Goal: Transaction & Acquisition: Purchase product/service

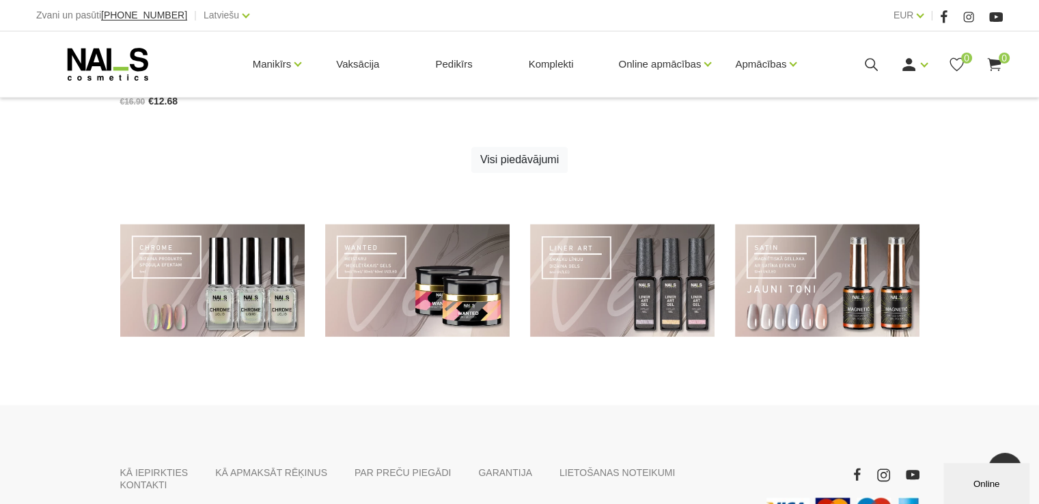
scroll to position [975, 0]
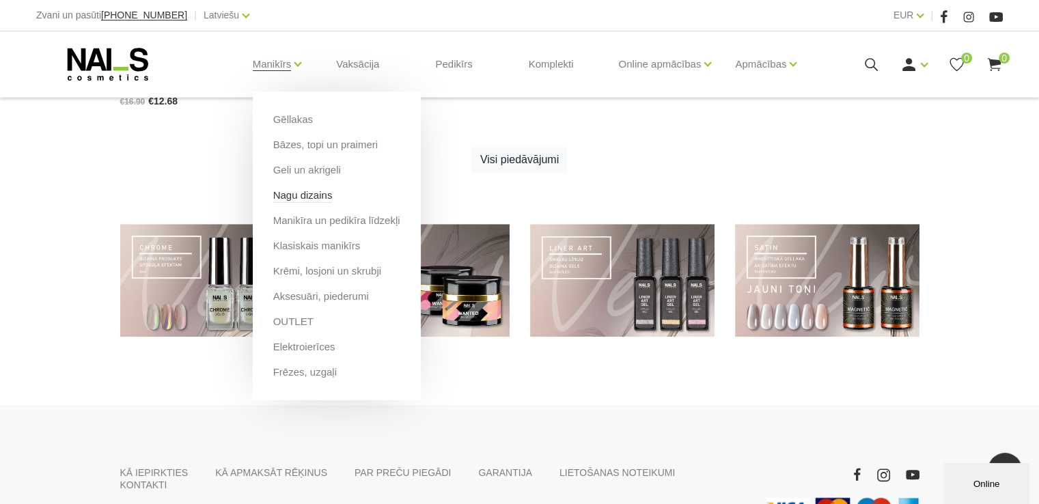
click at [315, 201] on link "Nagu dizains" at bounding box center [302, 195] width 59 height 15
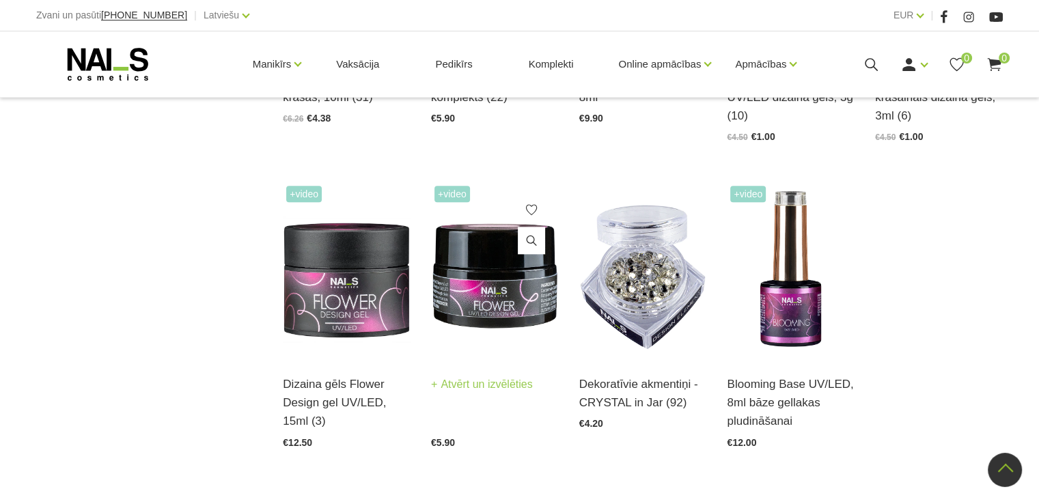
scroll to position [1450, 0]
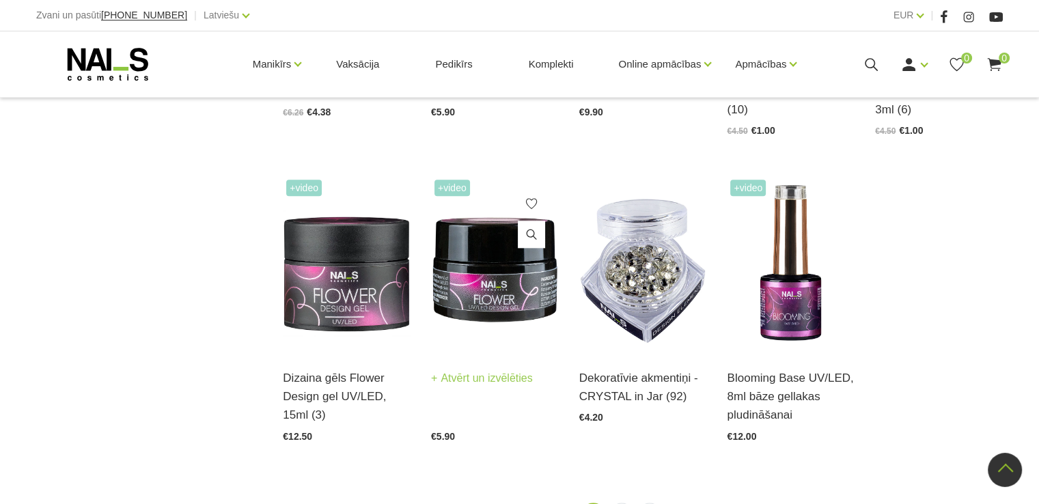
click at [505, 301] on img at bounding box center [495, 263] width 128 height 175
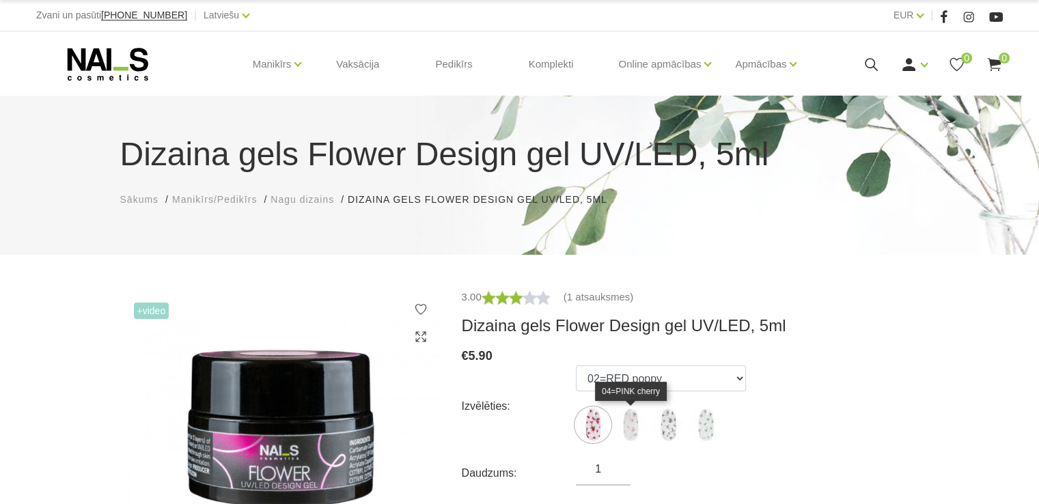
click at [634, 427] on img at bounding box center [630, 425] width 34 height 34
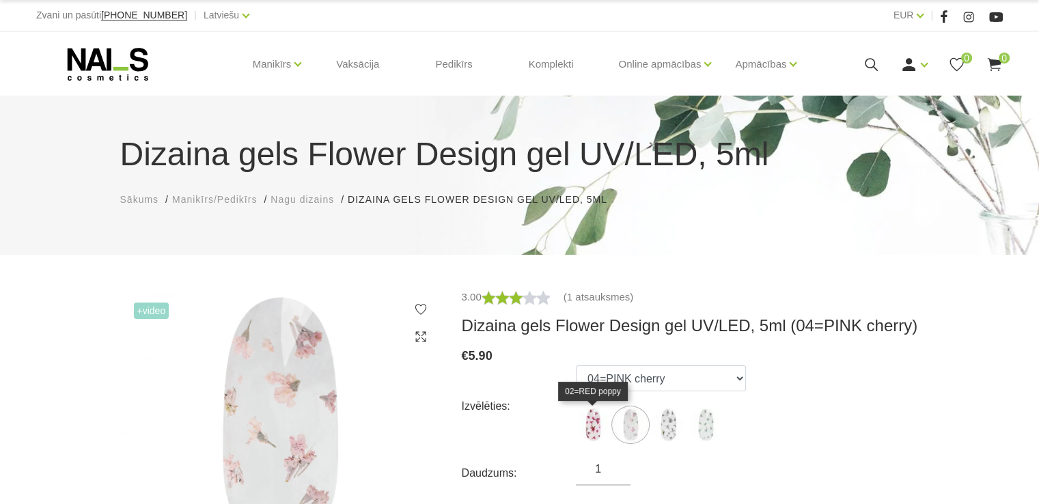
click at [605, 425] on img at bounding box center [593, 425] width 34 height 34
select select "6174"
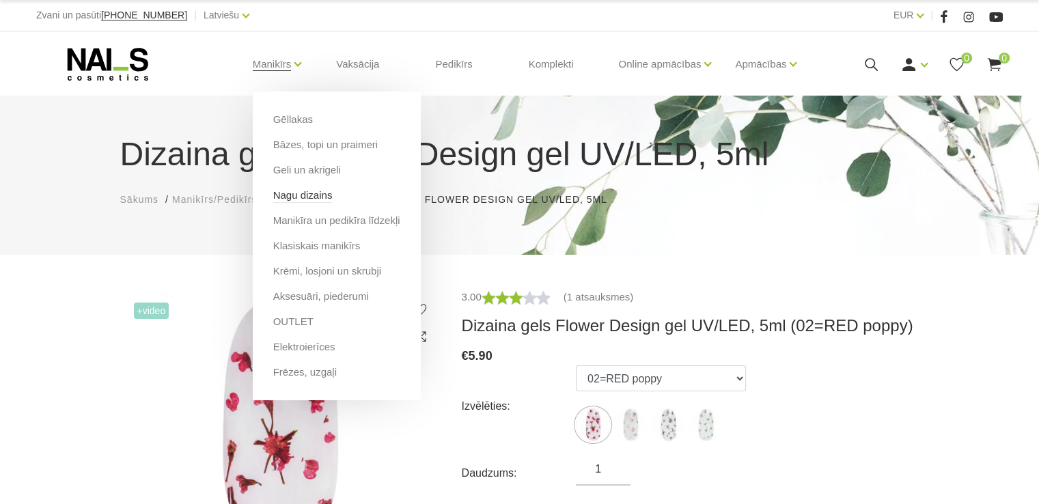
click at [313, 197] on link "Nagu dizains" at bounding box center [302, 195] width 59 height 15
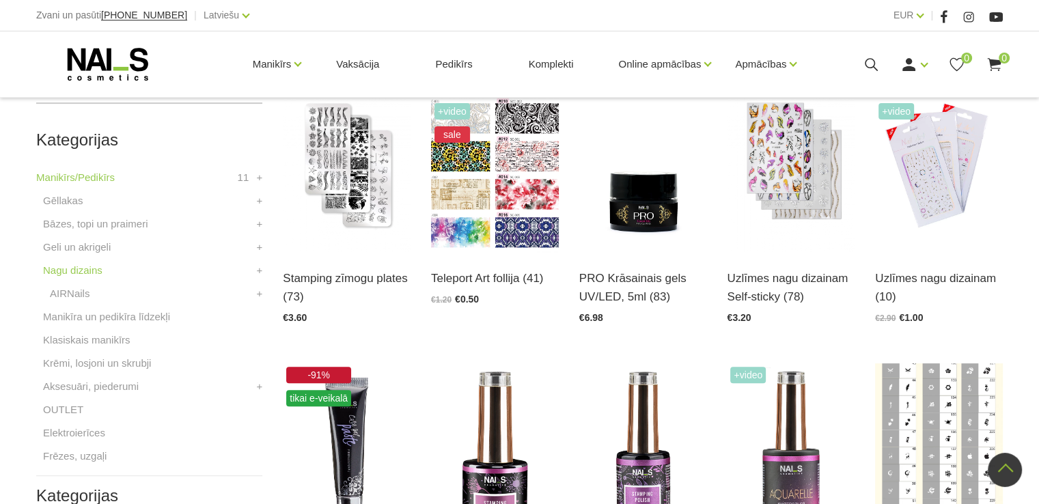
scroll to position [347, 0]
click at [628, 255] on div "PRO Krāsainais gels UV/LED, 5ml (83) Atvērt un izvēlēties €6.98" at bounding box center [643, 286] width 128 height 70
click at [635, 219] on img at bounding box center [643, 163] width 128 height 175
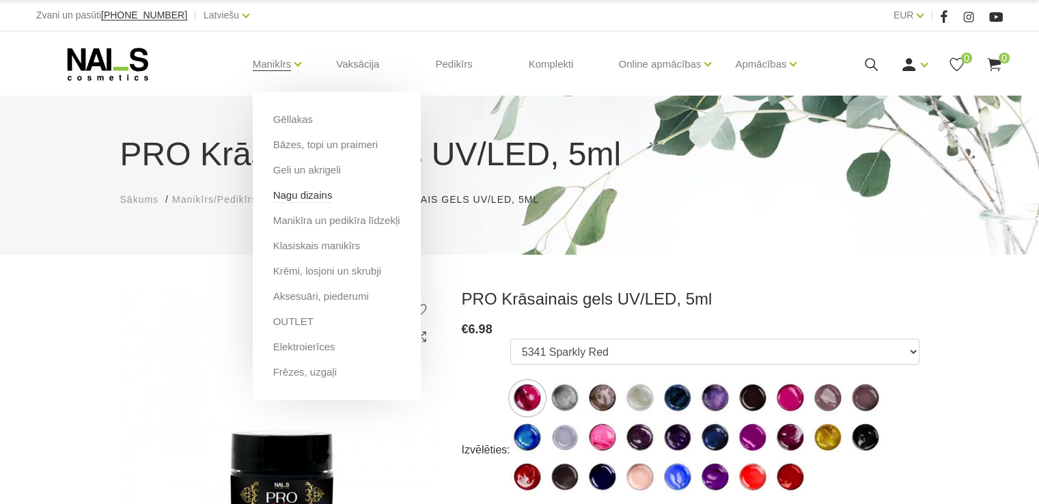
click at [309, 197] on link "Nagu dizains" at bounding box center [302, 195] width 59 height 15
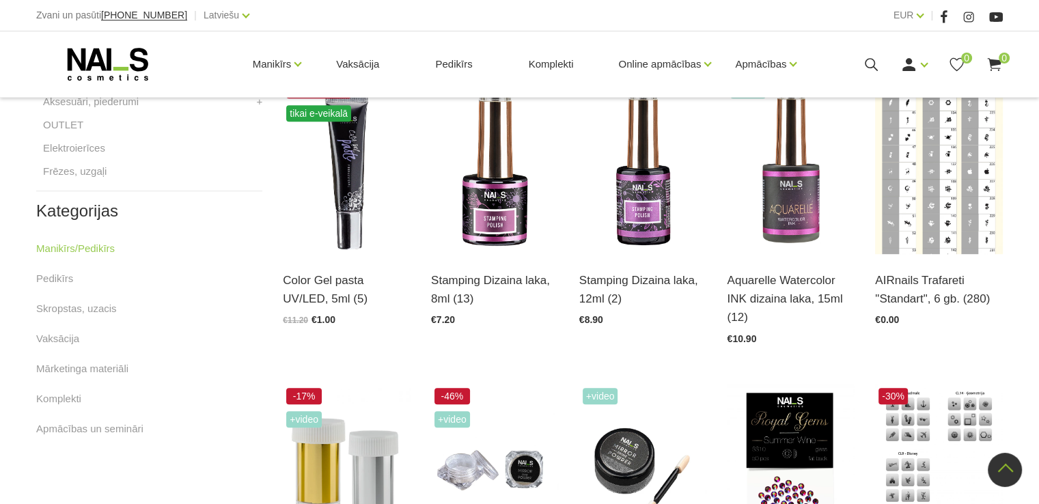
scroll to position [632, 0]
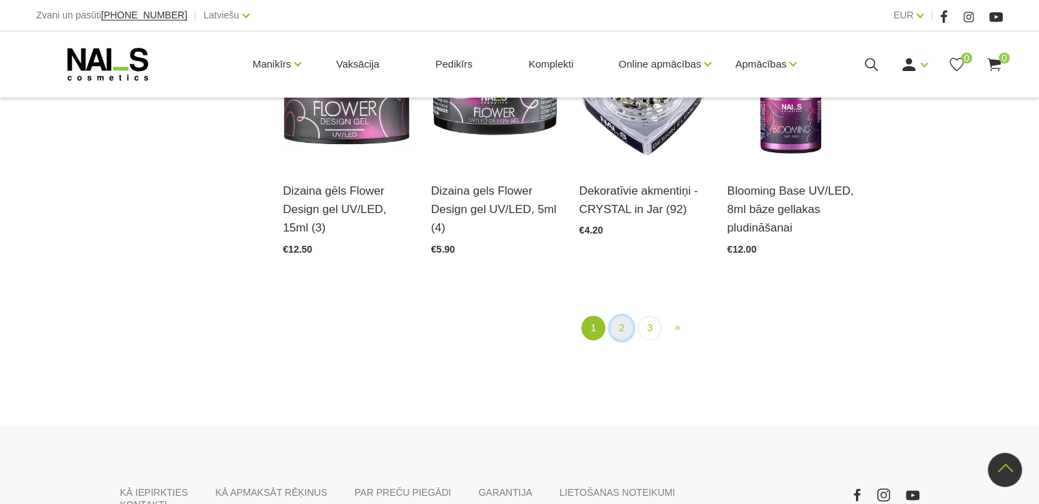
click at [614, 334] on link "2" at bounding box center [621, 327] width 23 height 25
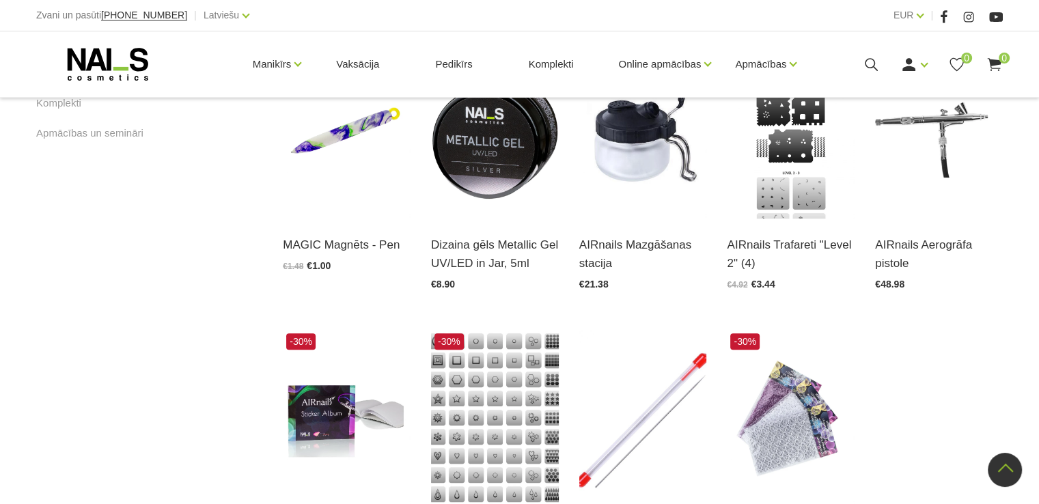
scroll to position [925, 0]
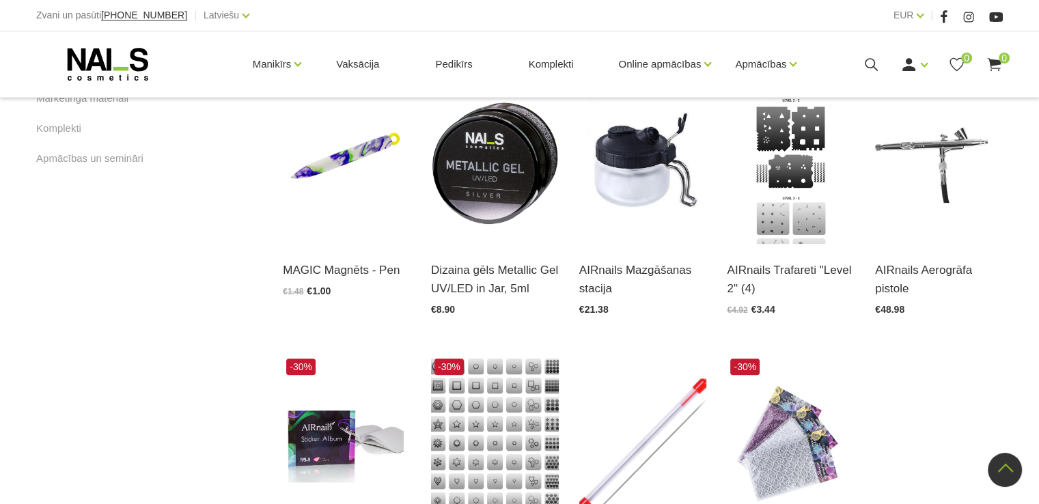
scroll to position [901, 0]
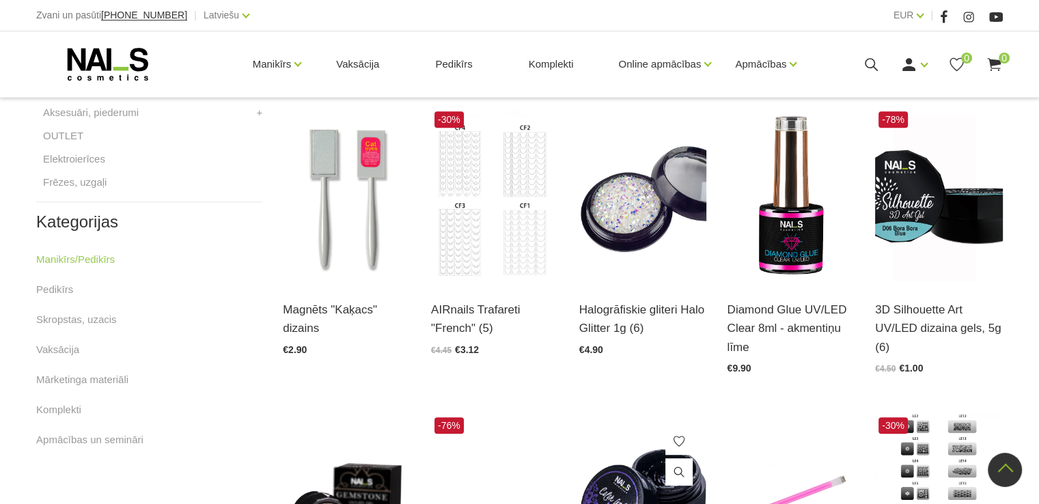
scroll to position [610, 0]
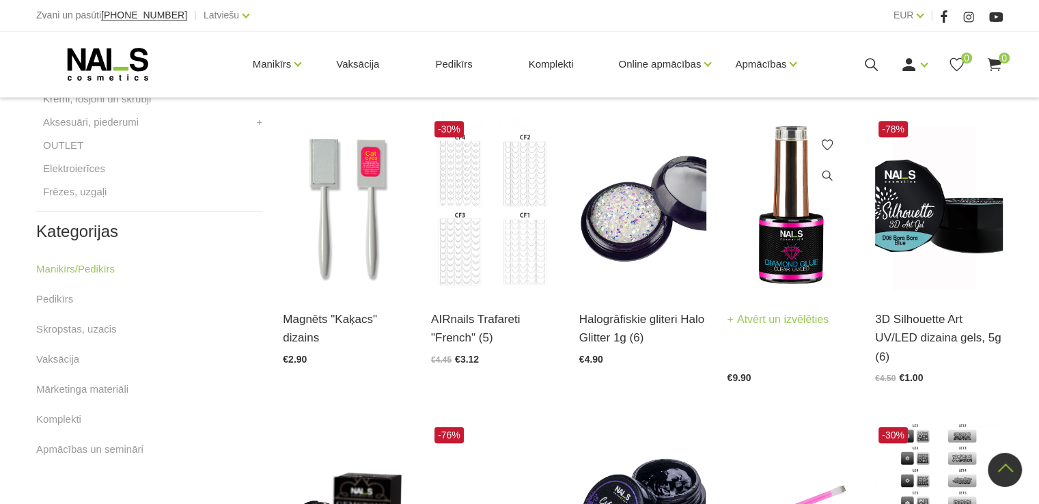
click at [788, 245] on img at bounding box center [791, 204] width 128 height 175
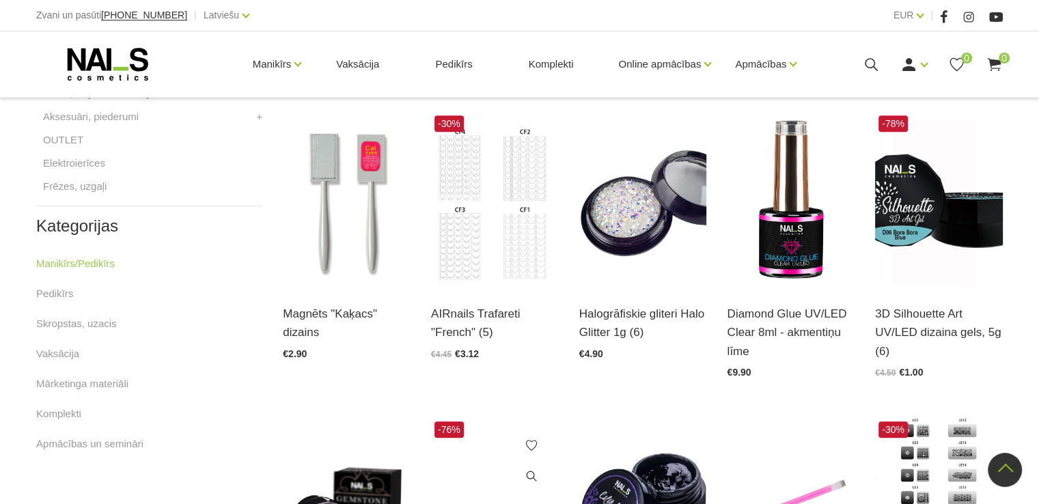
scroll to position [615, 0]
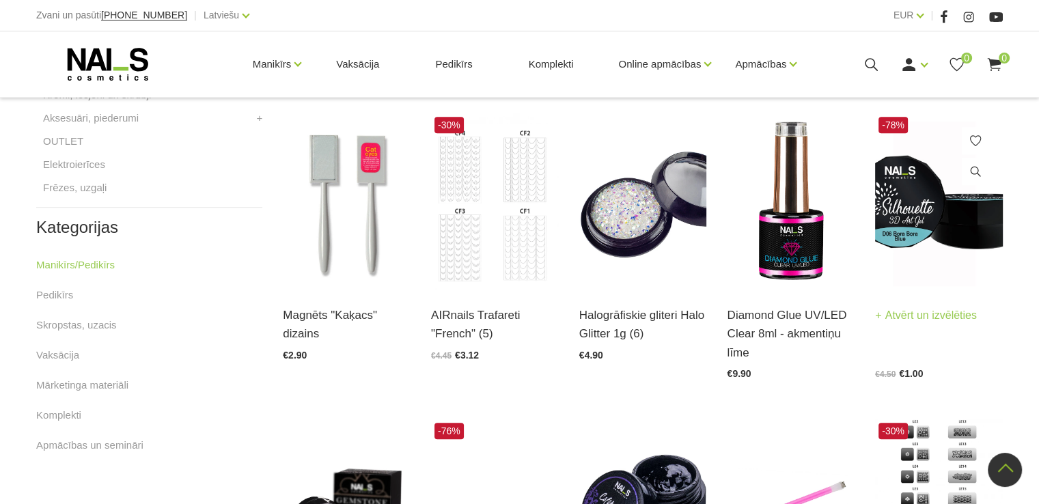
click at [920, 262] on img at bounding box center [939, 200] width 128 height 175
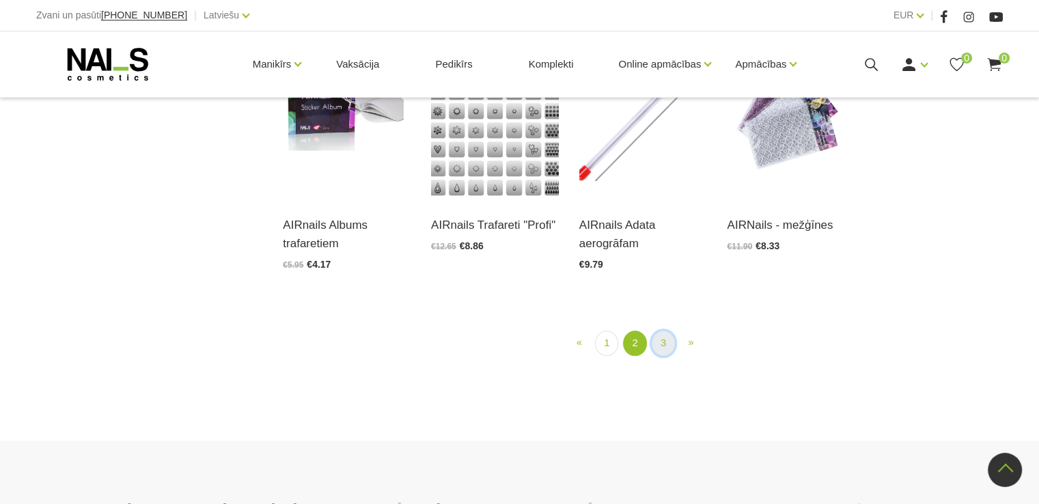
click at [659, 354] on link "3" at bounding box center [662, 343] width 23 height 25
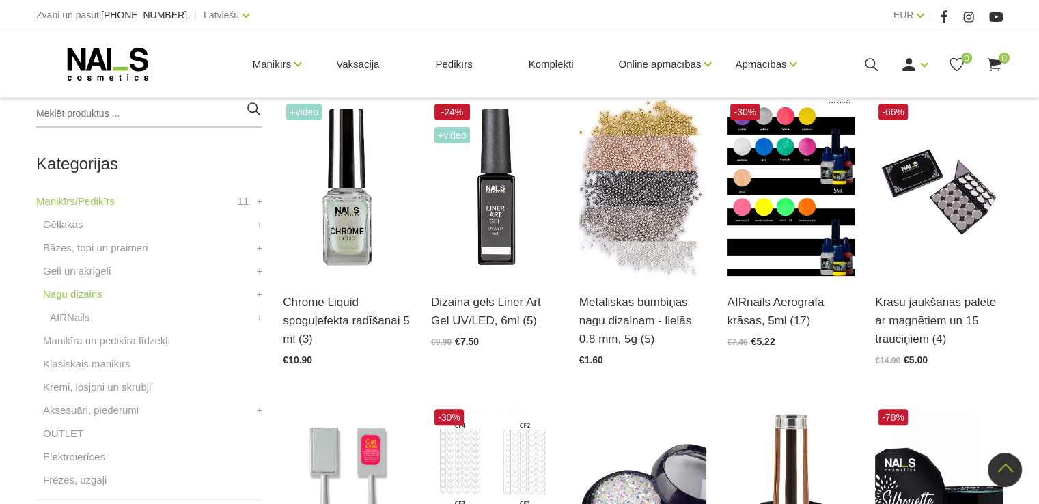
scroll to position [279, 0]
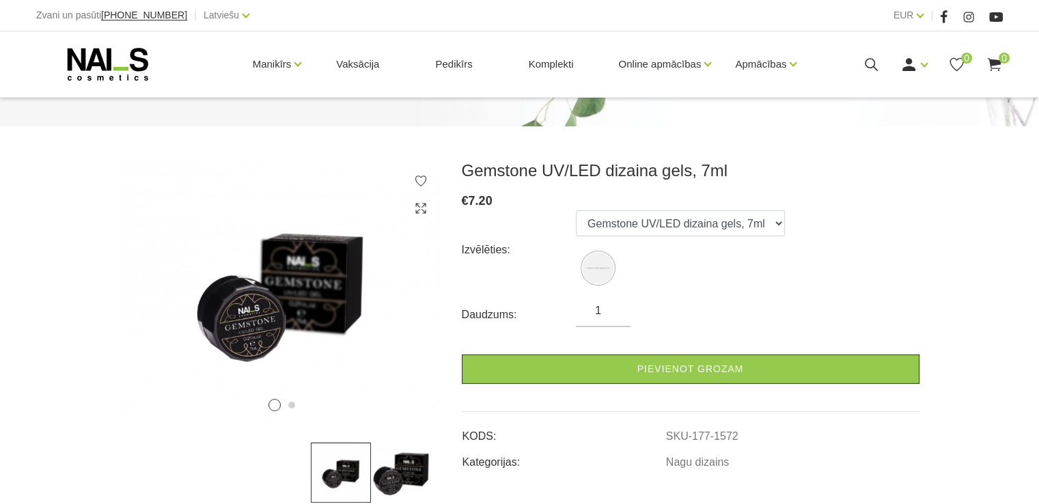
scroll to position [131, 0]
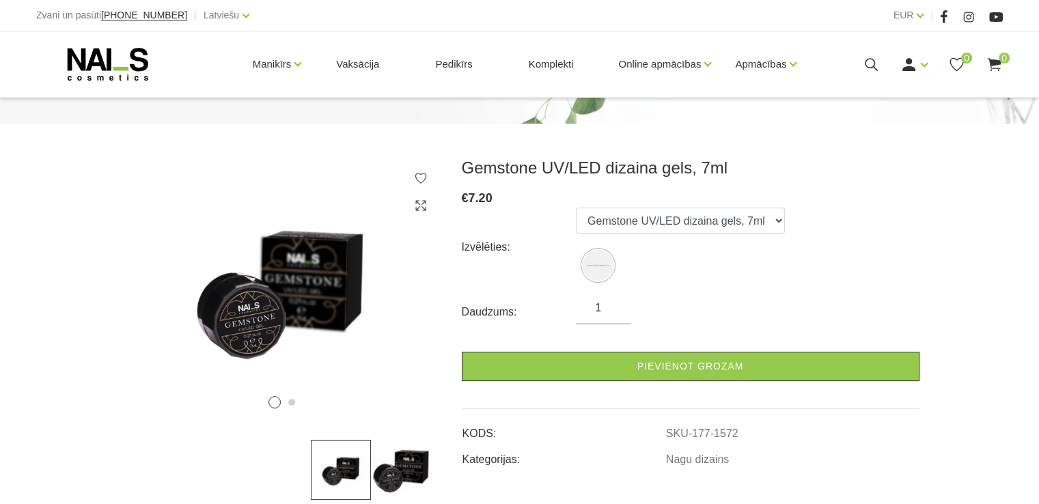
click at [407, 455] on img at bounding box center [401, 470] width 60 height 60
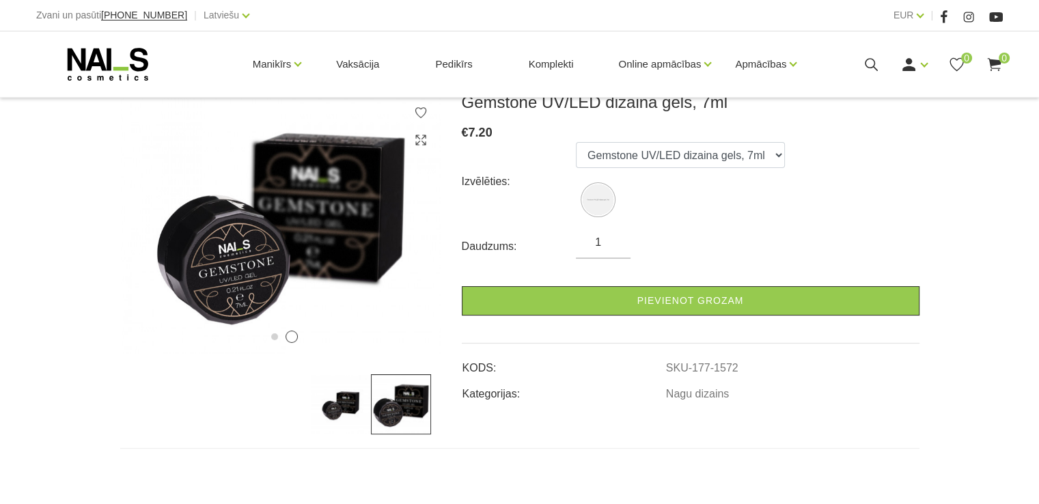
scroll to position [192, 0]
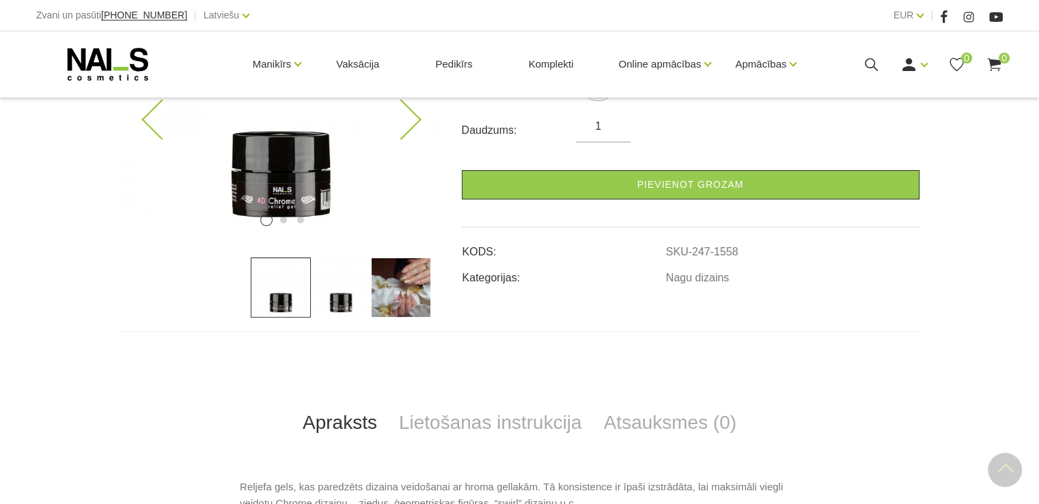
scroll to position [324, 0]
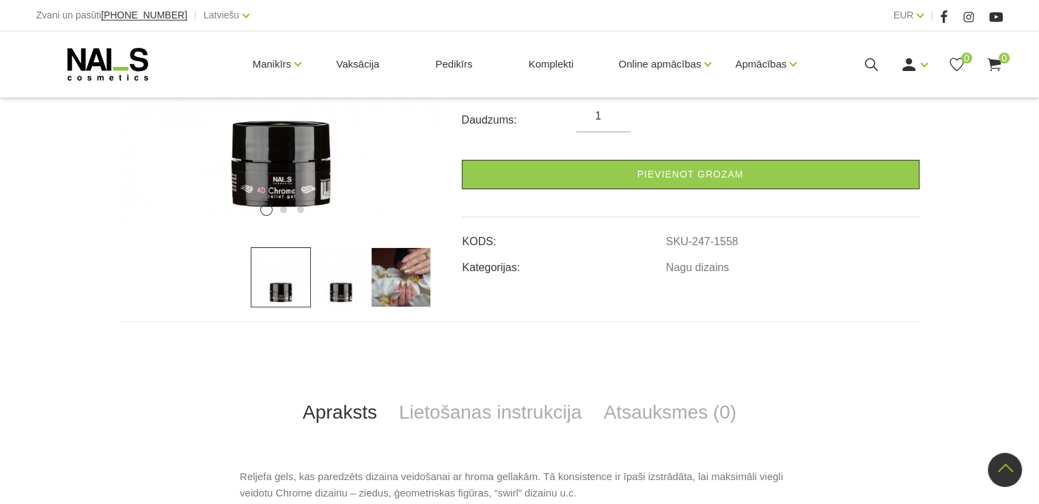
click at [408, 285] on img at bounding box center [401, 277] width 60 height 60
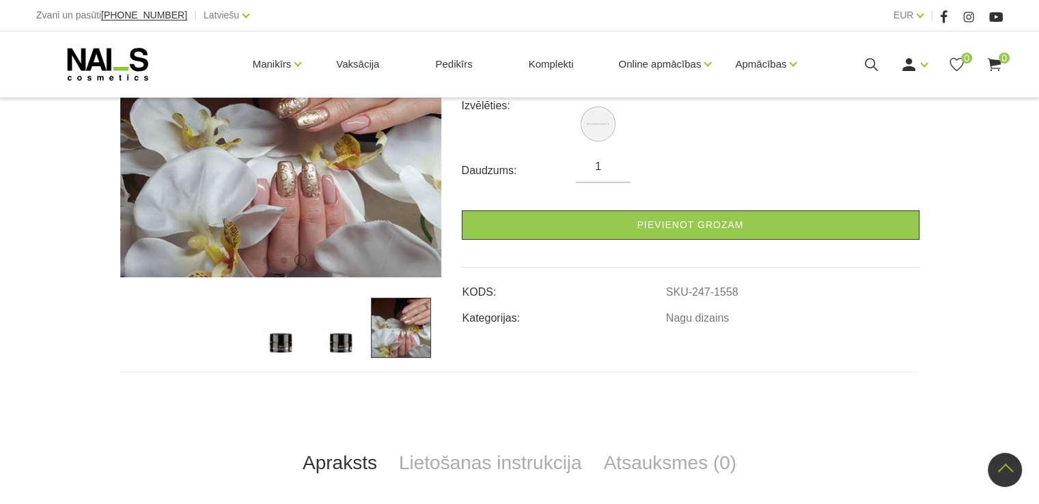
scroll to position [270, 0]
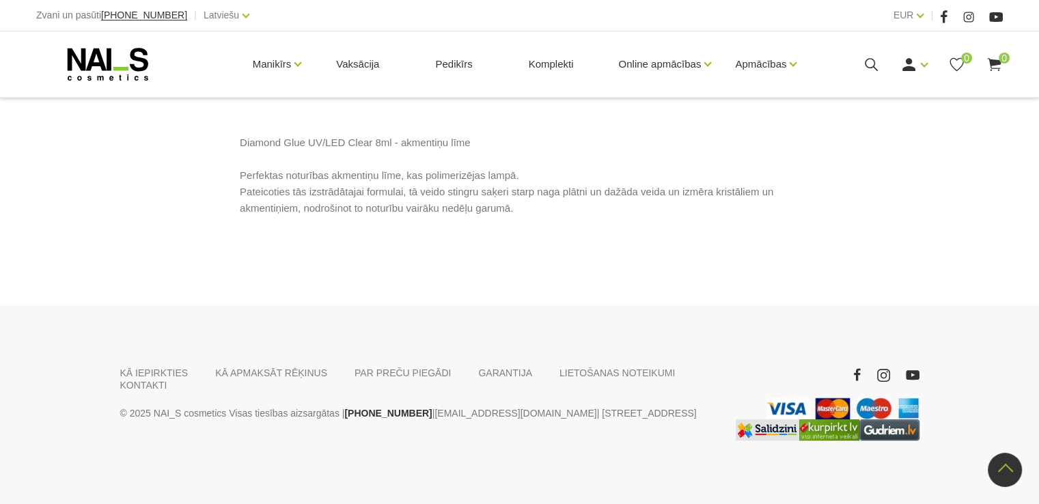
scroll to position [662, 0]
